Goal: Ask a question: Seek information or help from site administrators or community

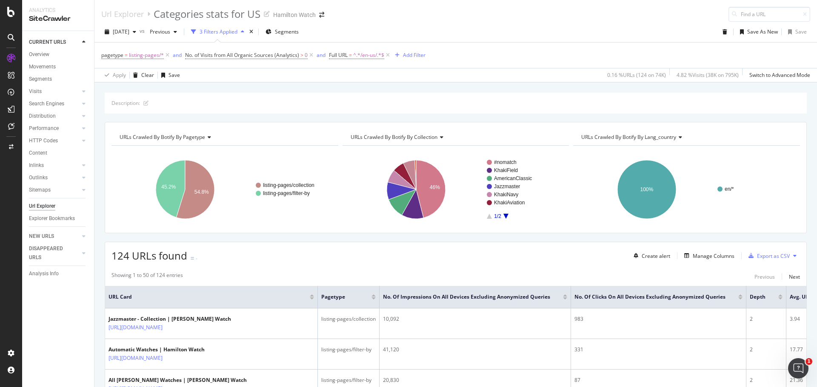
click at [45, 207] on div "Url Explorer" at bounding box center [42, 206] width 26 height 9
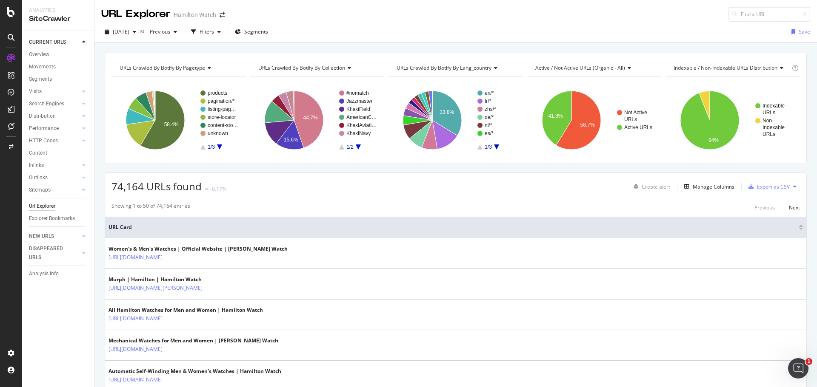
click at [231, 46] on div "URLs Crawled By Botify By pagetype Chart (by Value) Table Expand Export as CSV …" at bounding box center [455, 53] width 722 height 20
click at [214, 34] on div "Filters" at bounding box center [206, 31] width 14 height 7
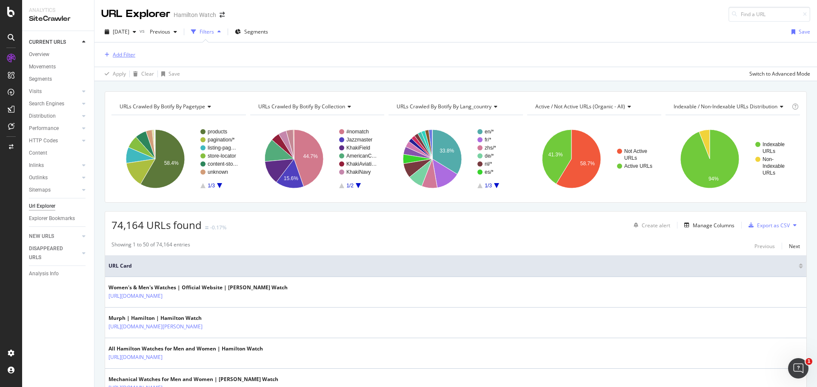
click at [114, 55] on div "Add Filter" at bounding box center [124, 54] width 23 height 7
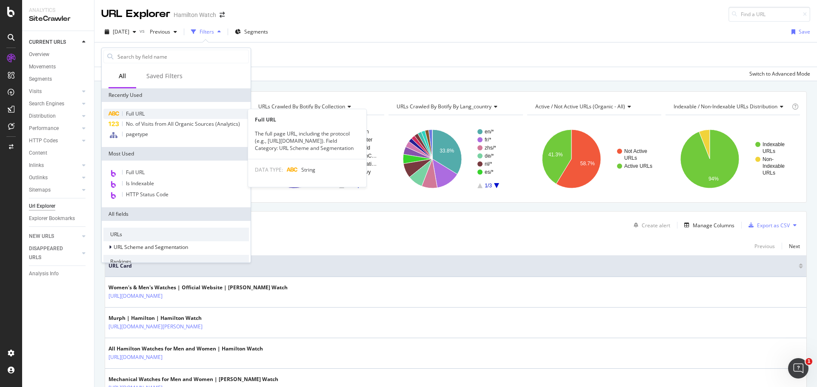
click at [147, 109] on div "Full URL" at bounding box center [175, 114] width 145 height 10
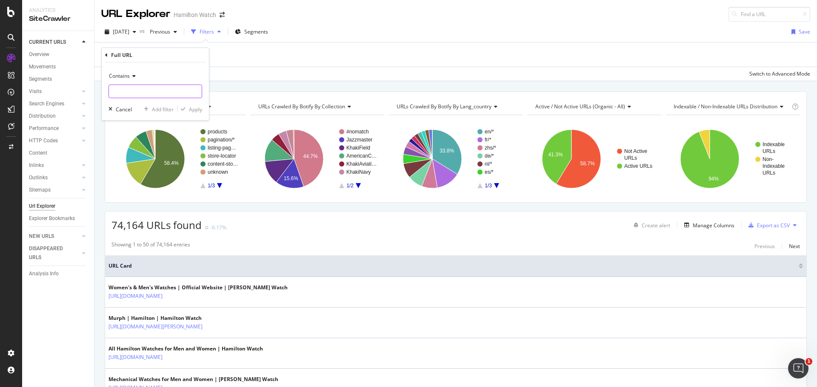
click at [163, 92] on input "text" at bounding box center [155, 92] width 93 height 14
paste input "https://www.hamiltonwatch.com/zht-hk/catalog/product/view/id/1058/s/h6001121051…"
click at [142, 91] on input "https://www.hamiltonwatch.com/zht-hk/catalog/product/view/id/1058/s/h6001121051…" at bounding box center [149, 92] width 80 height 14
drag, startPoint x: 144, startPoint y: 93, endPoint x: 215, endPoint y: 96, distance: 71.1
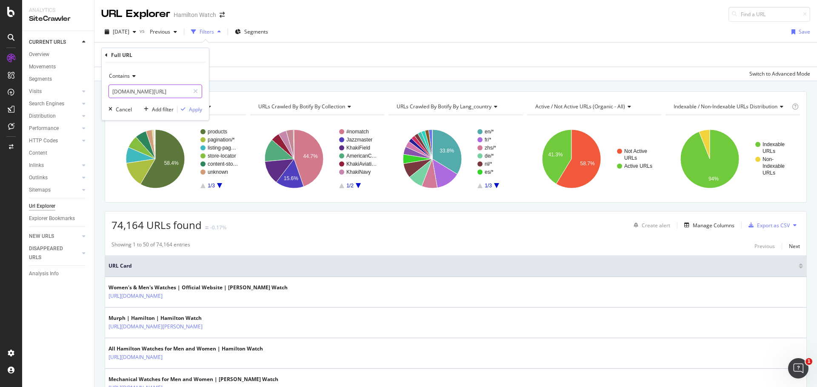
click at [214, 96] on body "Analytics SiteCrawler CURRENT URLS Overview Movements Segments Visits Analysis …" at bounding box center [408, 193] width 817 height 387
type input "hamiltonwatch.com/zht-hk/catalog/product/view"
click at [191, 109] on div "Apply" at bounding box center [195, 109] width 13 height 7
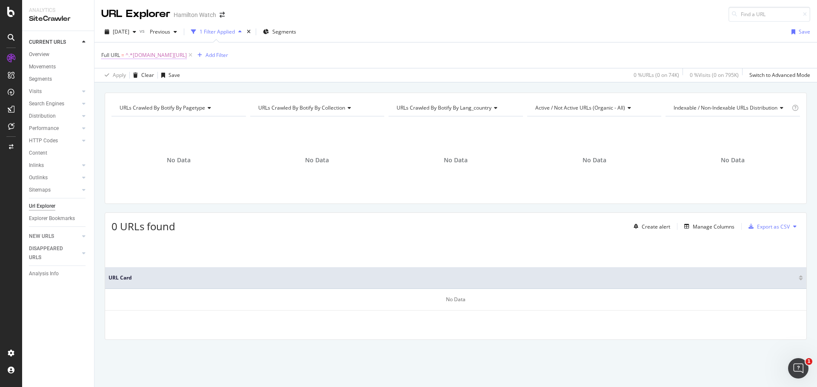
click at [187, 56] on span "^.*hamiltonwatch.com/zht-hk/catalog/product/view.*$" at bounding box center [155, 55] width 61 height 12
click at [145, 87] on input "hamiltonwatch.com/zht-hk/catalog/product/view" at bounding box center [149, 91] width 80 height 14
click at [158, 90] on input "hamiltonwatch.com/zht-hk/catalog/product/view" at bounding box center [149, 91] width 80 height 14
drag, startPoint x: 160, startPoint y: 91, endPoint x: 72, endPoint y: 85, distance: 88.3
click at [72, 85] on body "Analytics SiteCrawler CURRENT URLS Overview Movements Segments Visits Analysis …" at bounding box center [408, 193] width 817 height 387
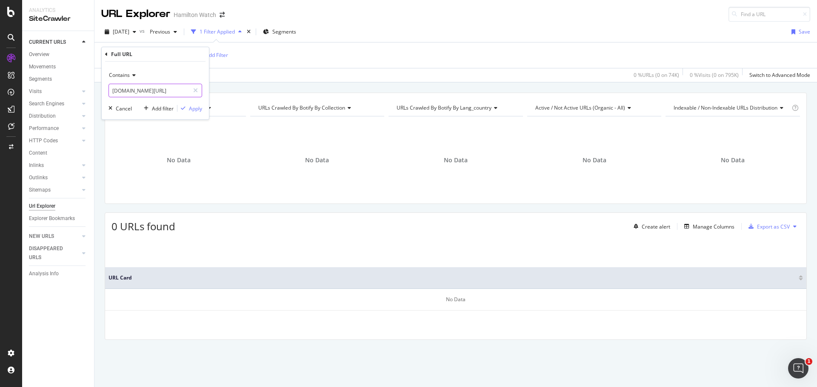
click at [150, 91] on input "hamiltonwatch.com/zht-hk/catalog/product/view" at bounding box center [149, 91] width 80 height 14
drag, startPoint x: 175, startPoint y: 91, endPoint x: 81, endPoint y: 91, distance: 94.4
click at [81, 91] on body "Analytics SiteCrawler CURRENT URLS Overview Movements Segments Visits Analysis …" at bounding box center [408, 193] width 817 height 387
type input "/catalog/product/view"
click at [202, 109] on div "Contains /catalog/product/view Cancel Add filter Apply" at bounding box center [155, 91] width 107 height 58
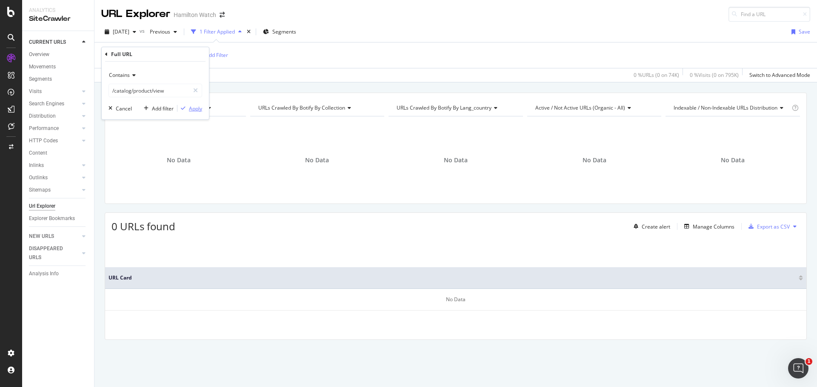
click at [198, 110] on div "Apply" at bounding box center [195, 108] width 13 height 7
click at [50, 57] on link "Overview" at bounding box center [58, 54] width 59 height 9
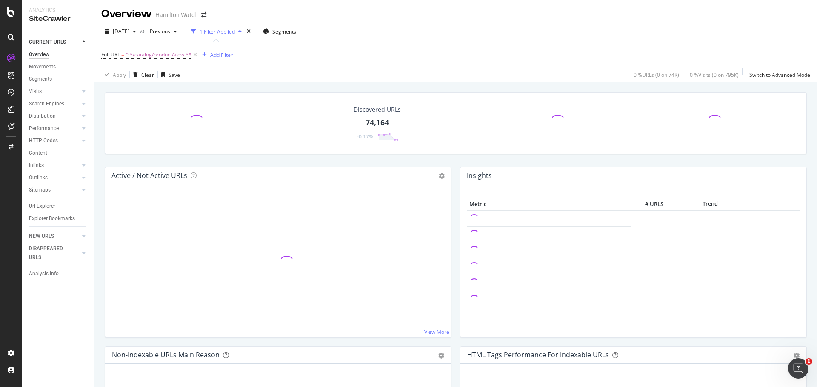
click at [101, 125] on div "Discovered URLs 74,164 -0.17%" at bounding box center [455, 129] width 710 height 75
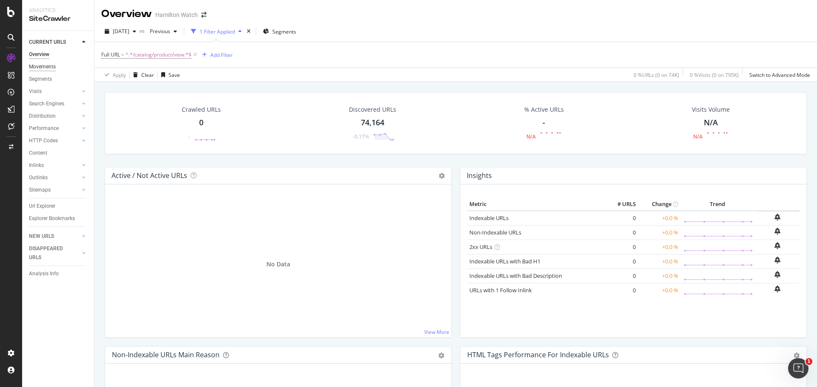
click at [53, 69] on div "Movements" at bounding box center [42, 67] width 27 height 9
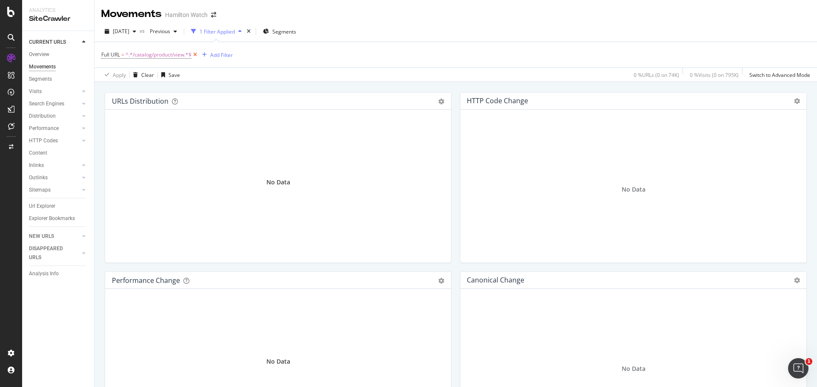
click at [196, 54] on icon at bounding box center [194, 55] width 7 height 9
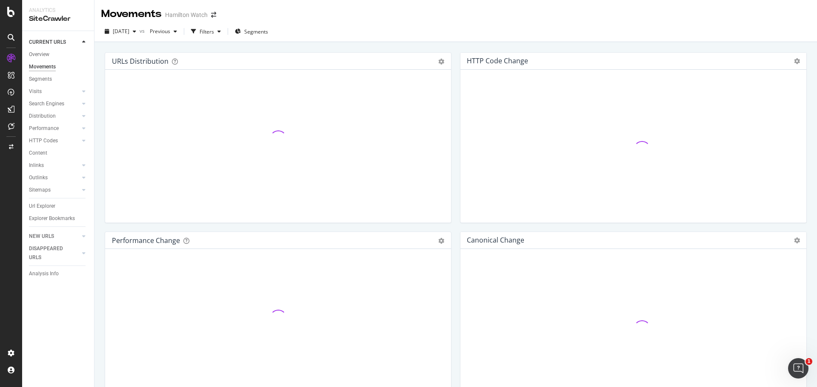
click at [455, 89] on div "HTTP Code Change Chart (by Value) Table Expand Export as CSV Export as PNG ×" at bounding box center [632, 141] width 355 height 179
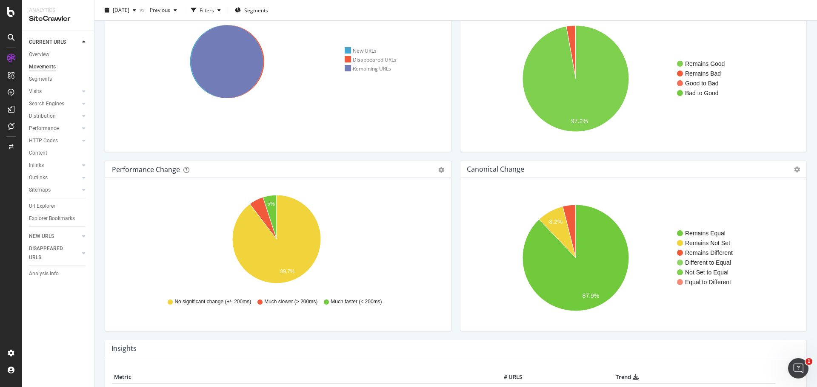
scroll to position [85, 0]
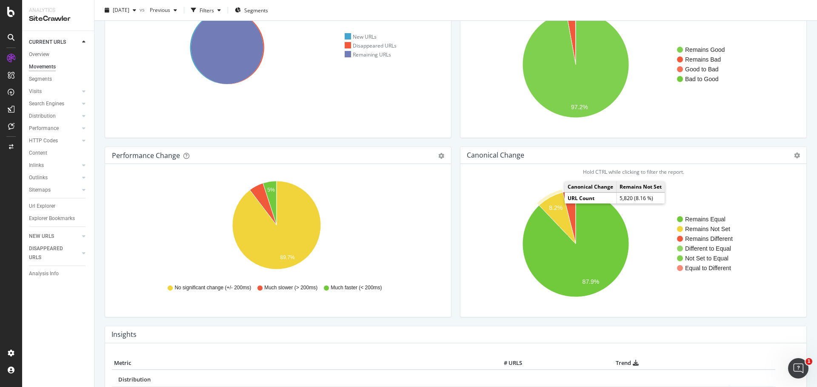
click at [552, 204] on icon "A chart." at bounding box center [557, 218] width 37 height 51
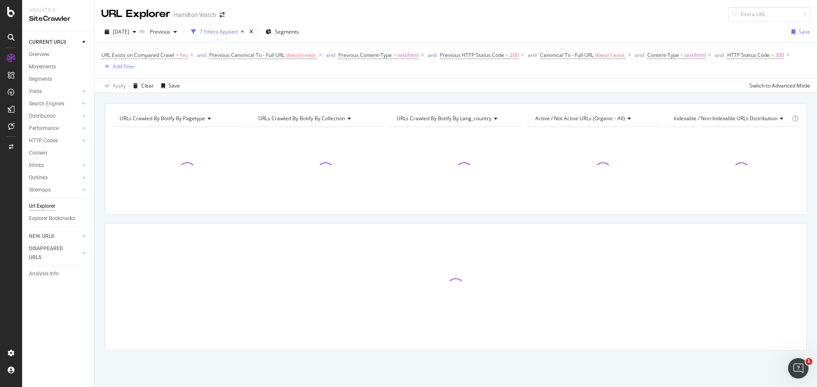
click at [350, 219] on div "URLs Crawled By Botify By pagetype Chart (by Value) Table Expand Export as CSV …" at bounding box center [455, 241] width 722 height 277
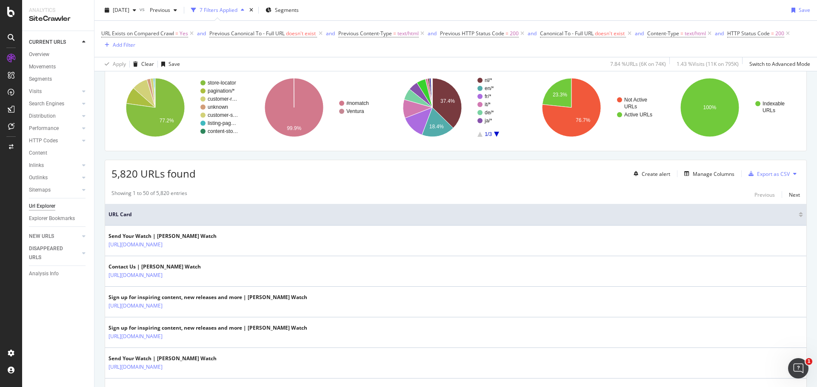
scroll to position [85, 0]
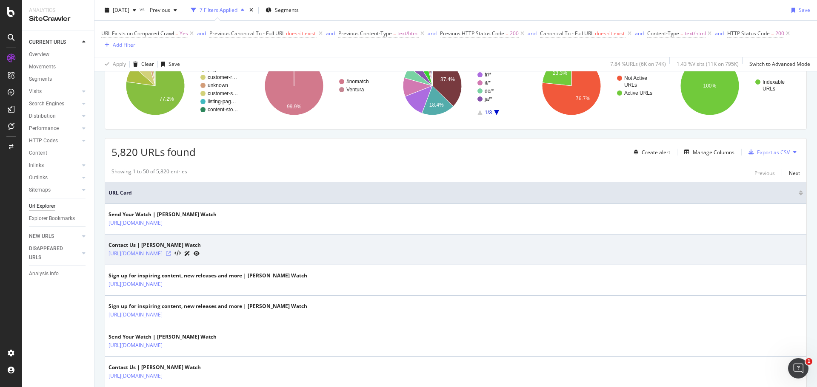
click at [171, 254] on icon at bounding box center [168, 253] width 5 height 5
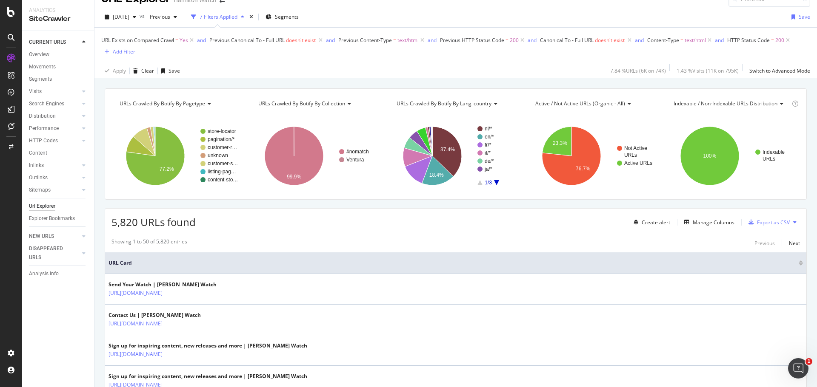
scroll to position [0, 0]
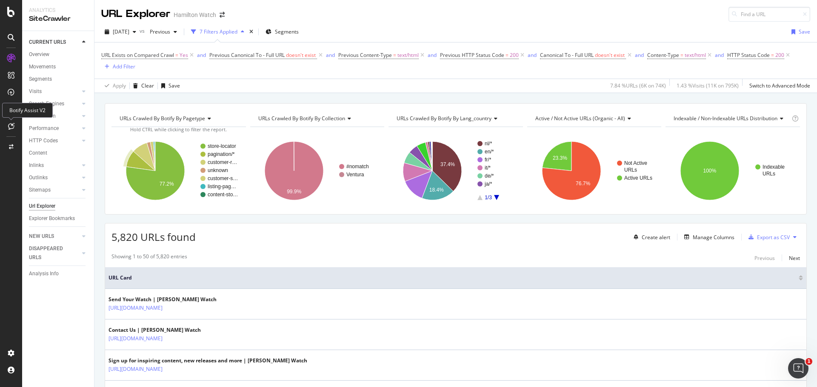
click at [12, 128] on icon at bounding box center [11, 126] width 6 height 7
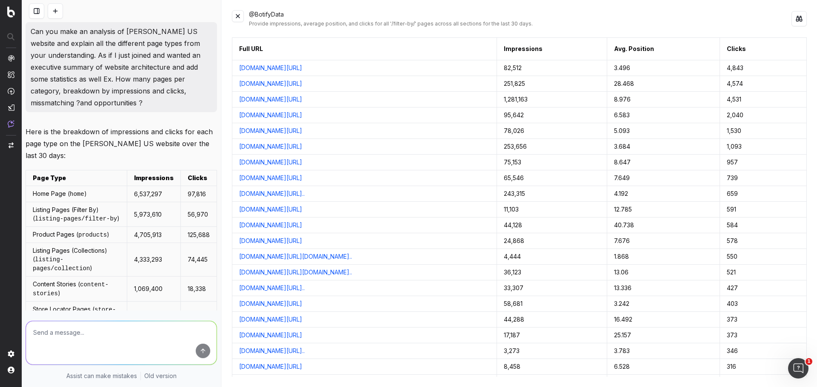
scroll to position [4550, 0]
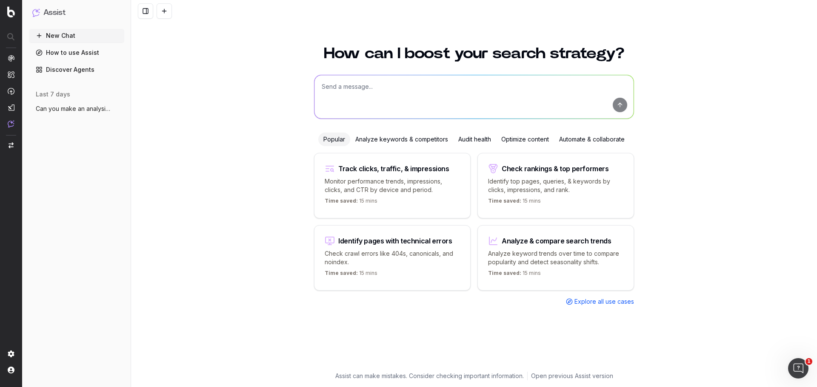
click at [363, 87] on textarea at bounding box center [473, 96] width 319 height 43
type textarea "Where can I get a visual treemap of the website structure"
